Goal: Task Accomplishment & Management: Manage account settings

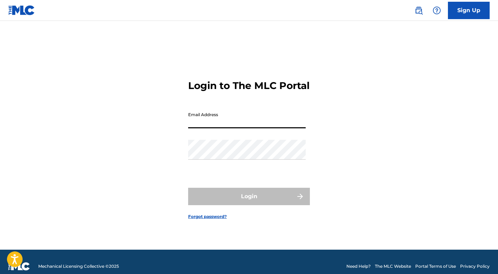
type input "[EMAIL_ADDRESS][PERSON_NAME][DOMAIN_NAME]"
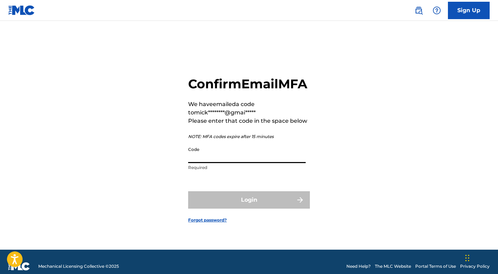
click at [207, 163] on input "Code" at bounding box center [247, 153] width 118 height 20
paste input "159666"
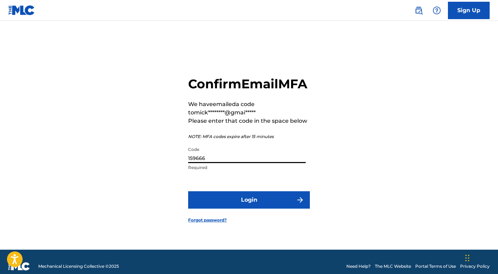
type input "159666"
click at [252, 205] on button "Login" at bounding box center [249, 199] width 122 height 17
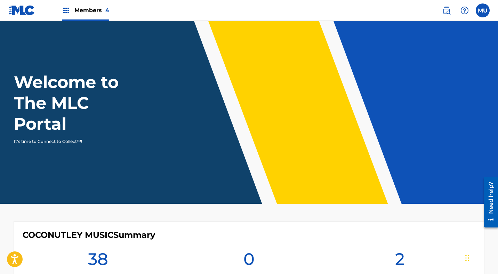
click at [482, 14] on label at bounding box center [483, 10] width 14 height 14
click at [483, 10] on input "MU [PERSON_NAME] [PERSON_NAME][EMAIL_ADDRESS][PERSON_NAME][DOMAIN_NAME] Notific…" at bounding box center [483, 10] width 0 height 0
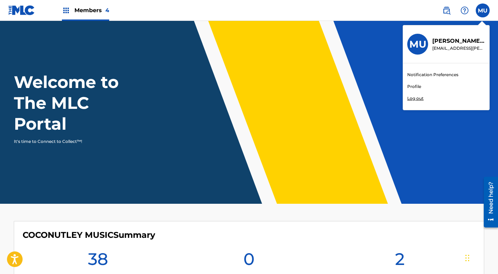
click at [416, 85] on link "Profile" at bounding box center [414, 86] width 14 height 6
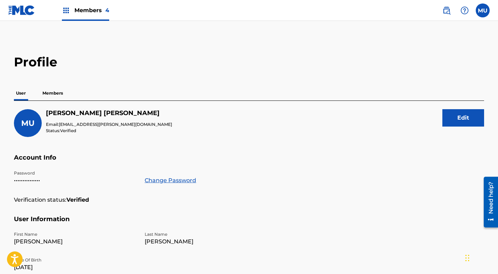
click at [455, 120] on button "Edit" at bounding box center [464, 117] width 42 height 17
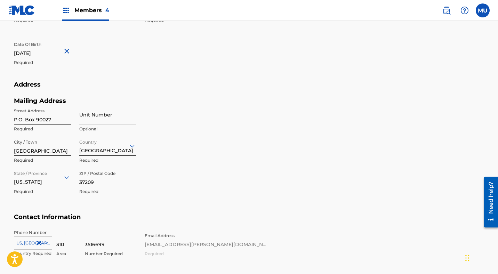
scroll to position [246, 0]
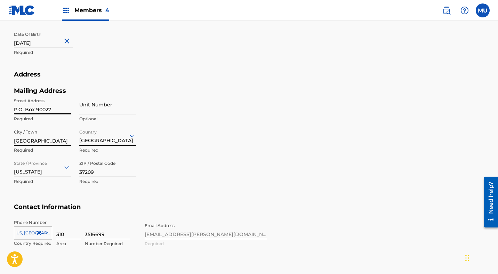
drag, startPoint x: 52, startPoint y: 109, endPoint x: 3, endPoint y: 108, distance: 49.1
click at [2, 108] on main "Profile User Members MU [PERSON_NAME] Email: [EMAIL_ADDRESS][PERSON_NAME][DOMAI…" at bounding box center [249, 26] width 498 height 503
type input "[STREET_ADDRESS]"
click at [133, 61] on div "First Name [PERSON_NAME] Required Last Name [PERSON_NAME] Required Date Of Birt…" at bounding box center [140, 28] width 253 height 85
drag, startPoint x: 47, startPoint y: 142, endPoint x: 6, endPoint y: 141, distance: 41.1
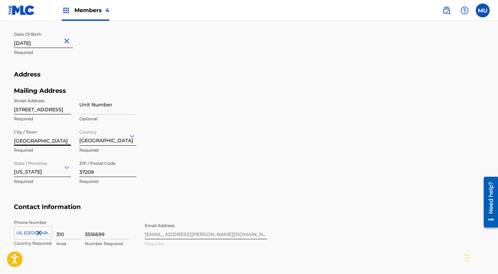
click at [6, 141] on div "Profile User Members MU [PERSON_NAME] Email: [EMAIL_ADDRESS][PERSON_NAME][DOMAI…" at bounding box center [249, 35] width 487 height 453
type input "[GEOGRAPHIC_DATA]"
click at [47, 173] on div "[US_STATE]" at bounding box center [42, 167] width 57 height 20
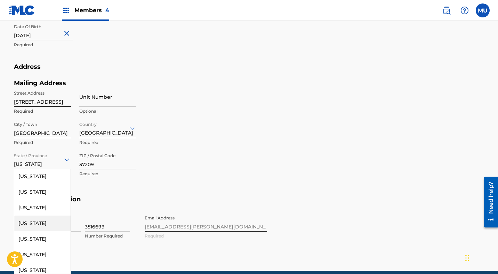
scroll to position [59, 0]
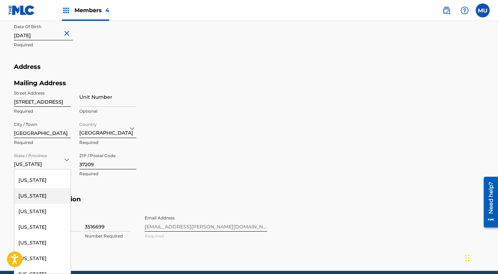
click at [43, 193] on div "[US_STATE]" at bounding box center [42, 196] width 56 height 16
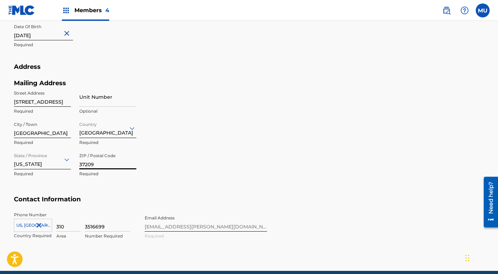
drag, startPoint x: 98, startPoint y: 166, endPoint x: 71, endPoint y: 166, distance: 27.1
click at [70, 166] on div "Street Address [STREET_ADDRESS] Required Unit Number Optional City / [GEOGRAPHI…" at bounding box center [75, 134] width 122 height 94
type input "91605"
click at [213, 106] on div "Mailing Address Street Address [STREET_ADDRESS] Required Unit Number Optional C…" at bounding box center [140, 137] width 253 height 117
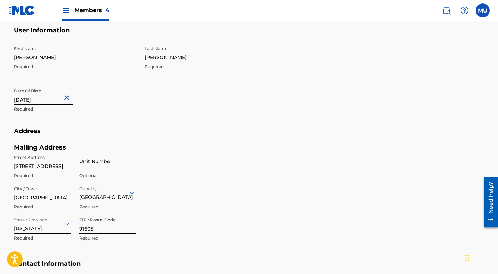
scroll to position [0, 0]
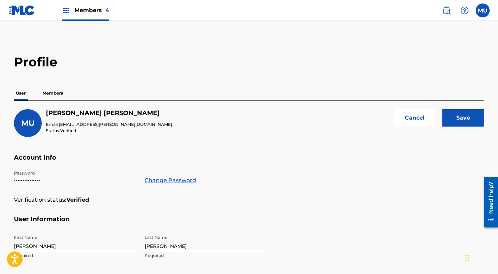
click at [468, 119] on input "Save" at bounding box center [464, 117] width 42 height 17
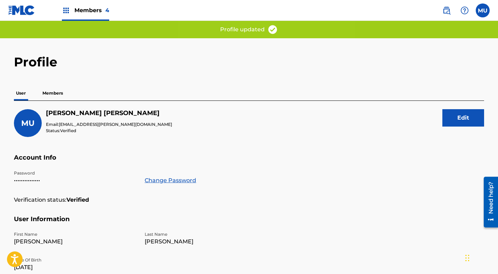
click at [55, 95] on p "Members" at bounding box center [52, 93] width 25 height 15
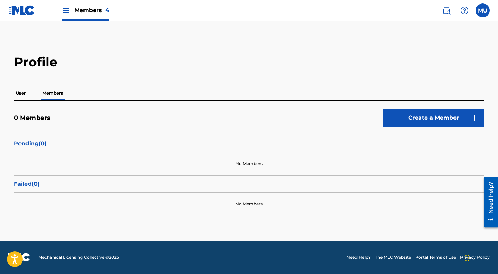
click at [85, 9] on span "Members 4" at bounding box center [91, 10] width 35 height 8
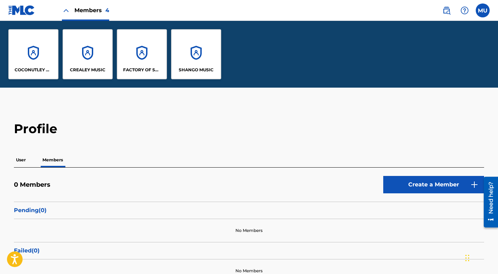
click at [160, 50] on div "FACTORY OF STRANGE TONES" at bounding box center [142, 54] width 50 height 50
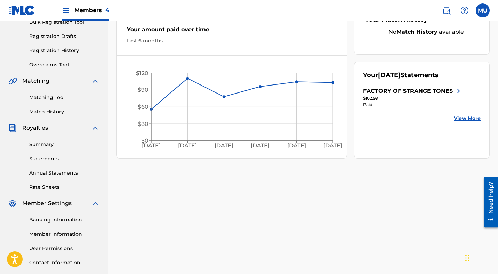
scroll to position [108, 0]
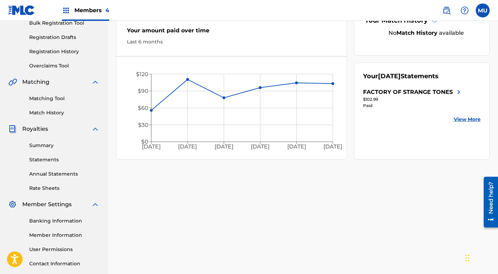
click at [59, 176] on link "Annual Statements" at bounding box center [64, 173] width 70 height 7
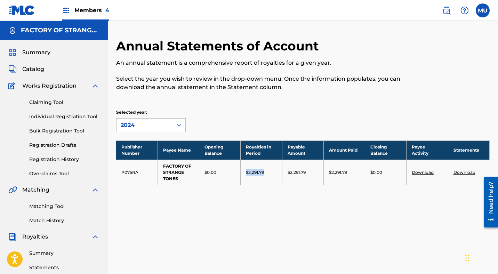
drag, startPoint x: 268, startPoint y: 172, endPoint x: 244, endPoint y: 173, distance: 24.4
click at [244, 173] on td "$2,291.79" at bounding box center [261, 172] width 41 height 25
copy p "$2,291.79"
